Goal: Check status: Check status

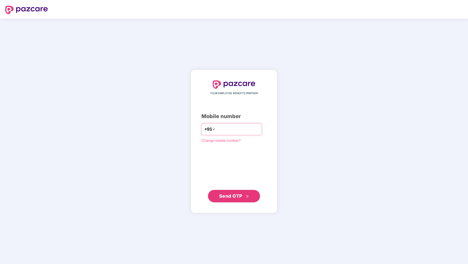
click at [226, 128] on input "number" at bounding box center [237, 129] width 43 height 8
type input "**********"
click at [241, 196] on span "Send OTP" at bounding box center [230, 195] width 23 height 5
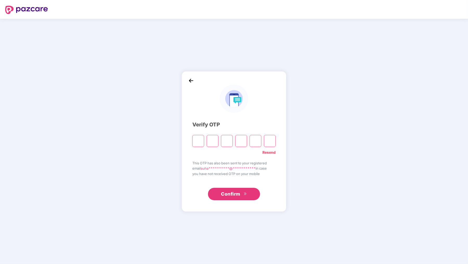
paste input "*"
type input "*"
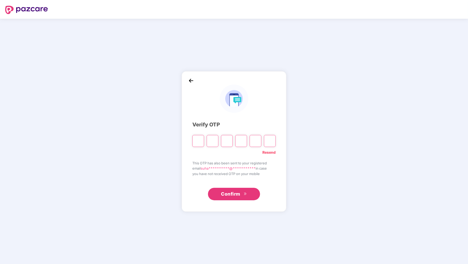
type input "*"
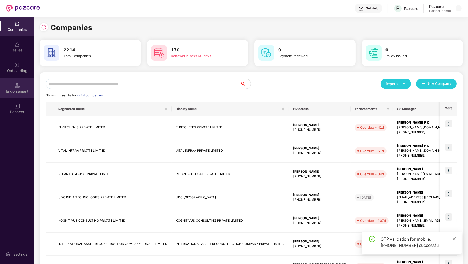
drag, startPoint x: 19, startPoint y: 76, endPoint x: 21, endPoint y: 91, distance: 15.8
click at [21, 91] on div "Endorsement" at bounding box center [17, 91] width 34 height 5
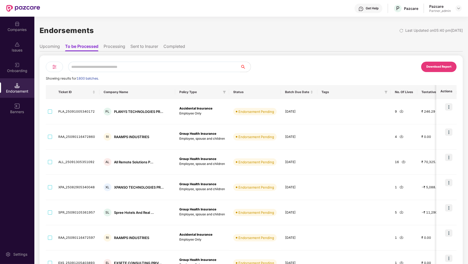
click at [51, 66] on img at bounding box center [54, 67] width 6 height 6
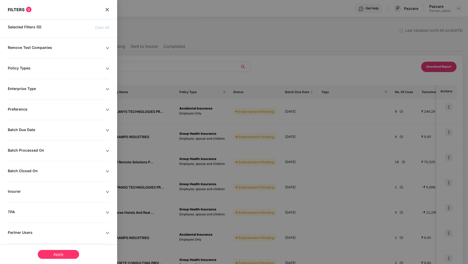
click at [35, 130] on div "Batch Due Date" at bounding box center [57, 131] width 98 height 6
click at [41, 144] on input at bounding box center [29, 146] width 36 height 6
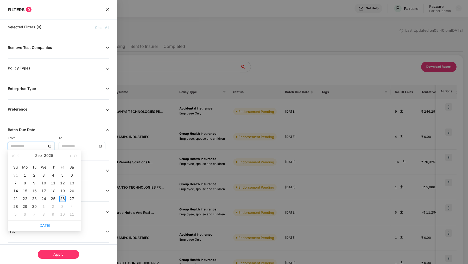
type input "**********"
click at [63, 199] on div "26" at bounding box center [62, 199] width 6 height 6
type input "**********"
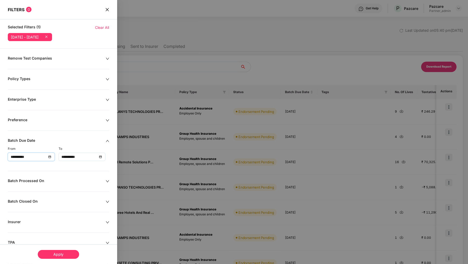
click at [61, 255] on div "Apply" at bounding box center [58, 254] width 41 height 9
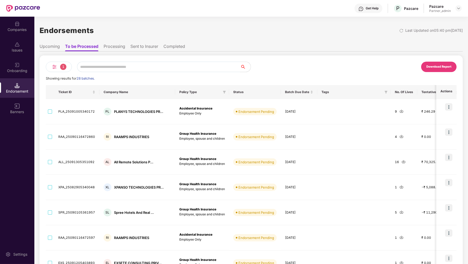
click at [145, 49] on li "Sent to Insurer" at bounding box center [144, 48] width 28 height 8
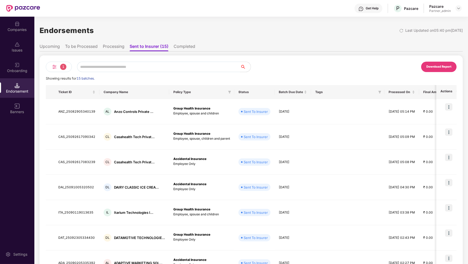
click at [63, 69] on span "1" at bounding box center [63, 67] width 6 height 6
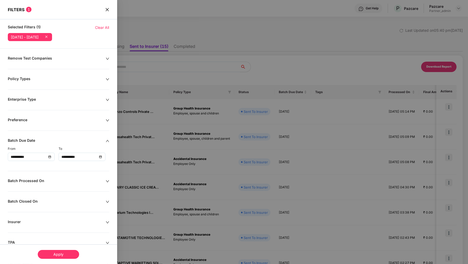
click at [68, 257] on div "Apply" at bounding box center [58, 254] width 41 height 9
